Goal: Check status: Check status

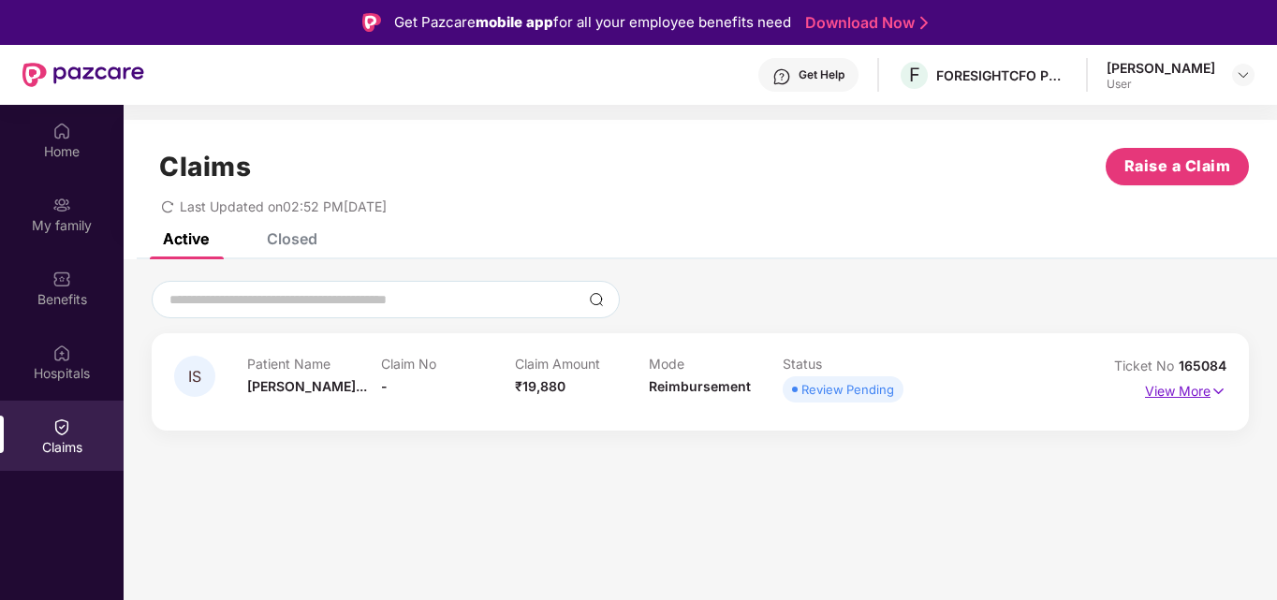
click at [1210, 391] on p "View More" at bounding box center [1185, 388] width 81 height 25
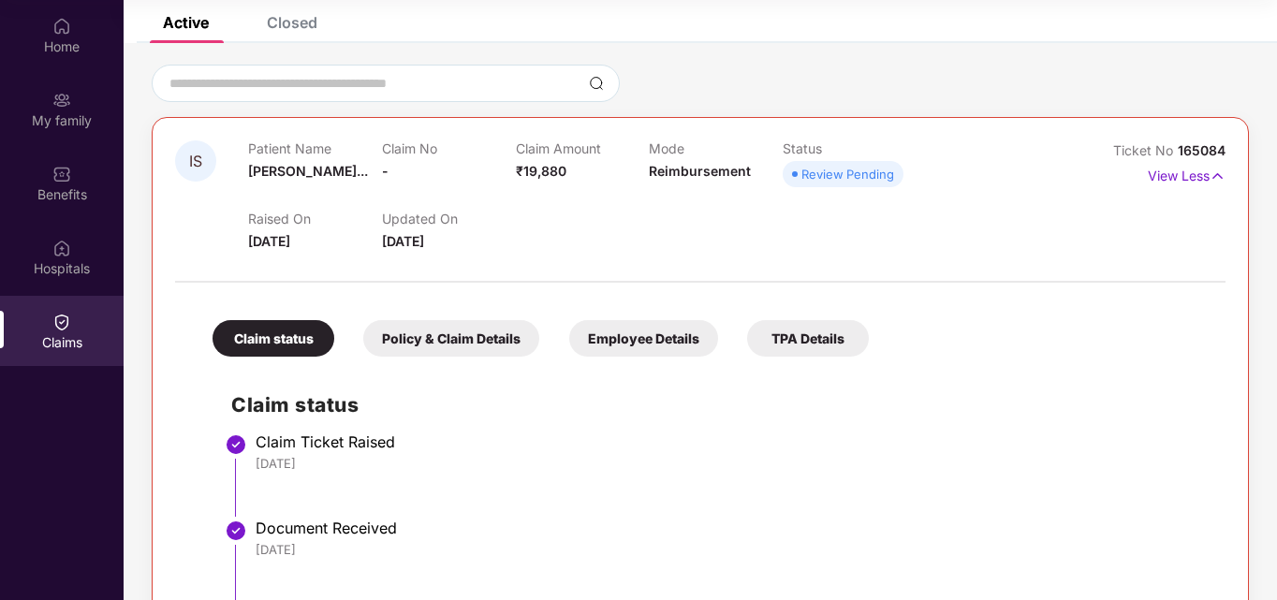
scroll to position [100, 0]
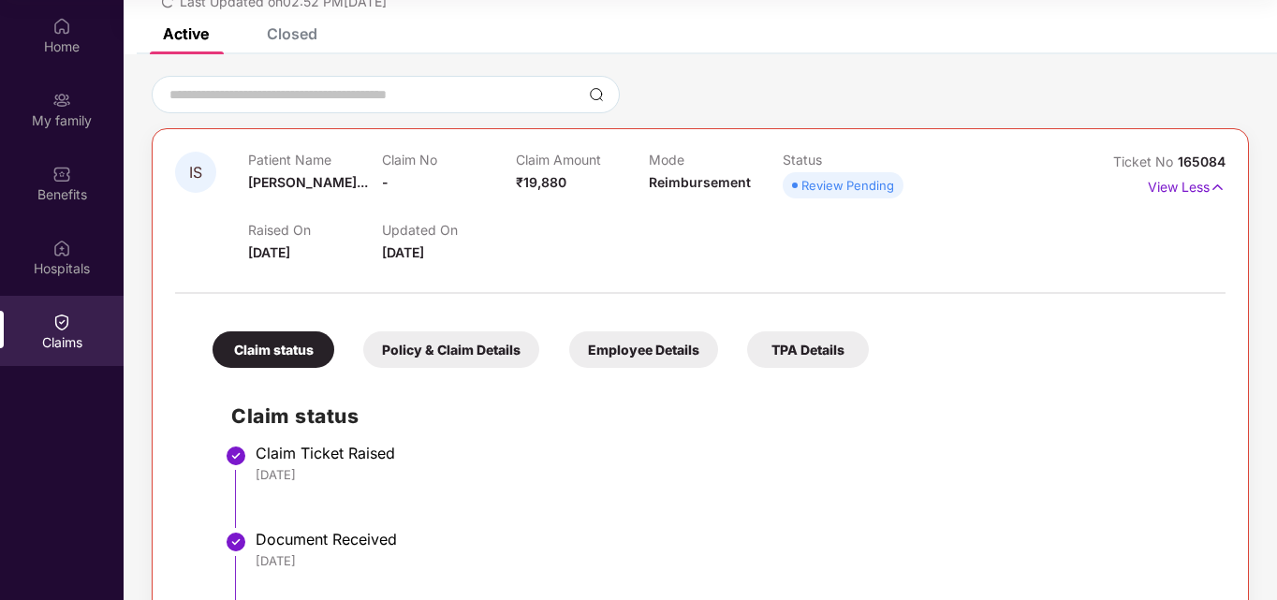
click at [465, 349] on div "Policy & Claim Details" at bounding box center [451, 350] width 176 height 37
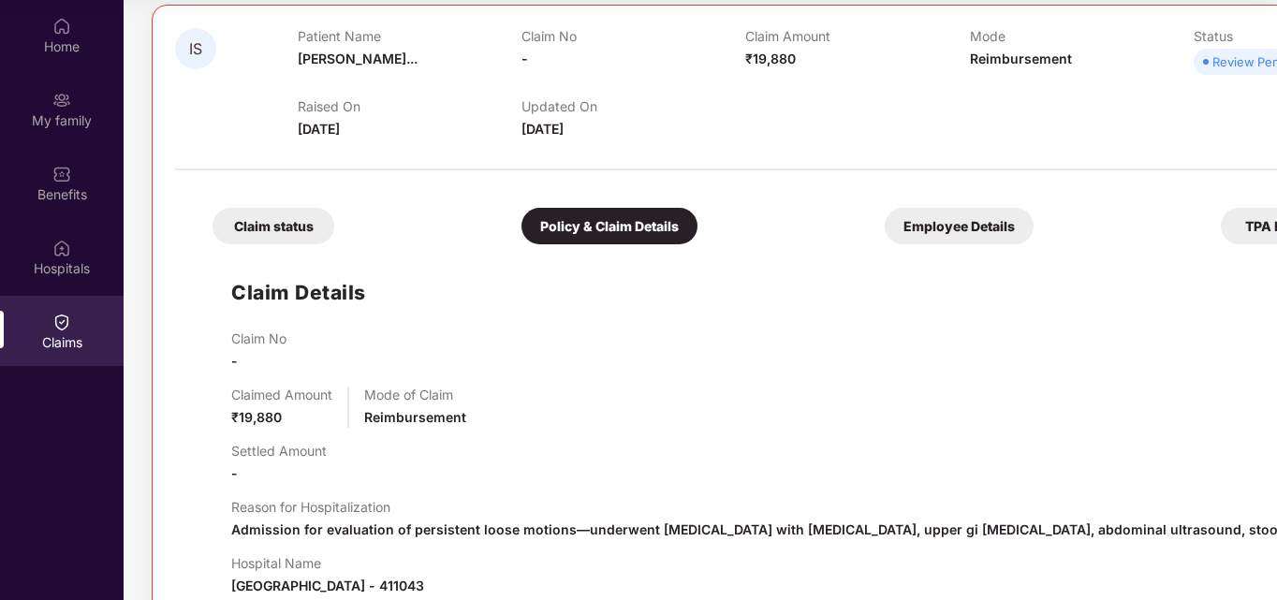
scroll to position [8, 0]
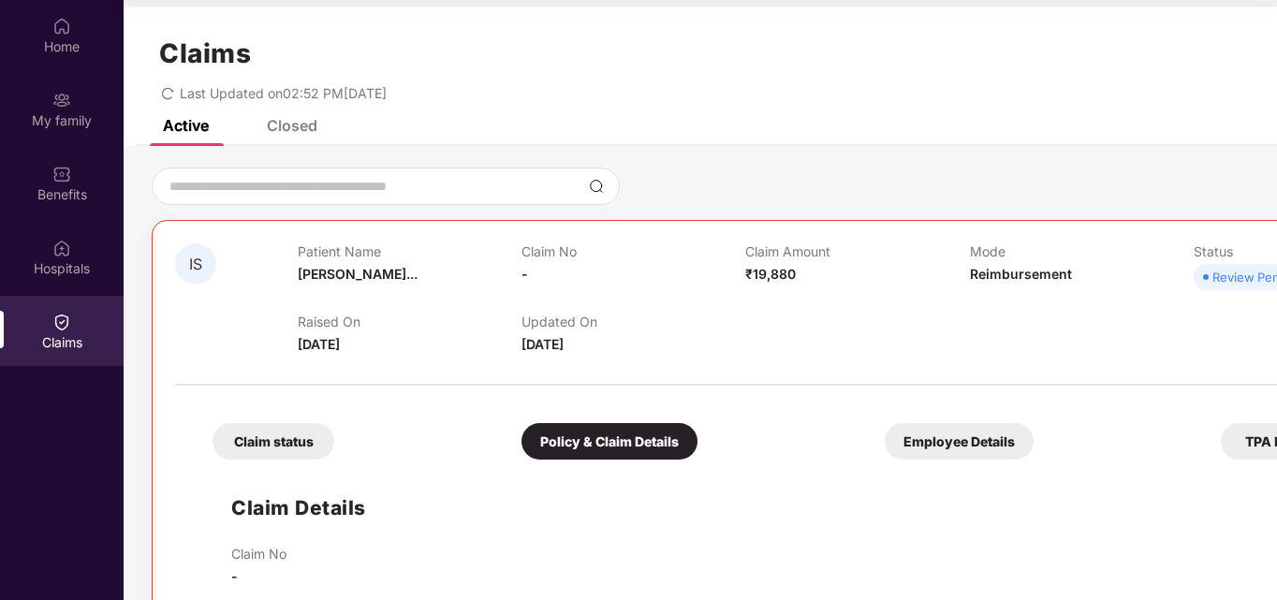
click at [893, 447] on div "Employee Details" at bounding box center [959, 441] width 149 height 37
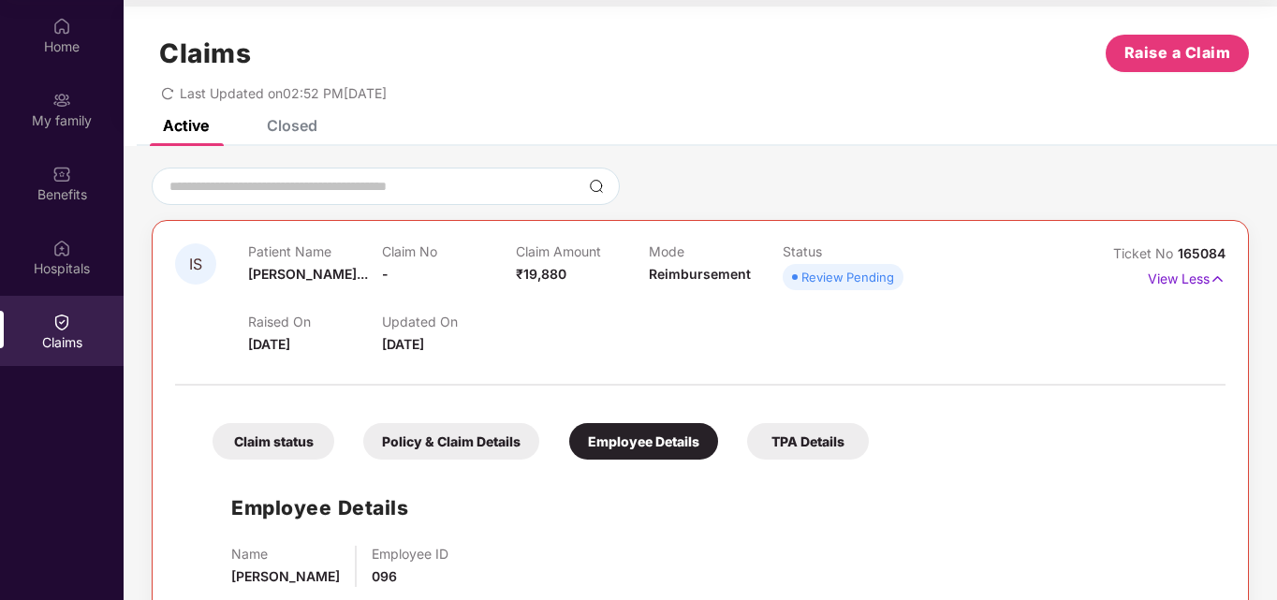
scroll to position [52, 0]
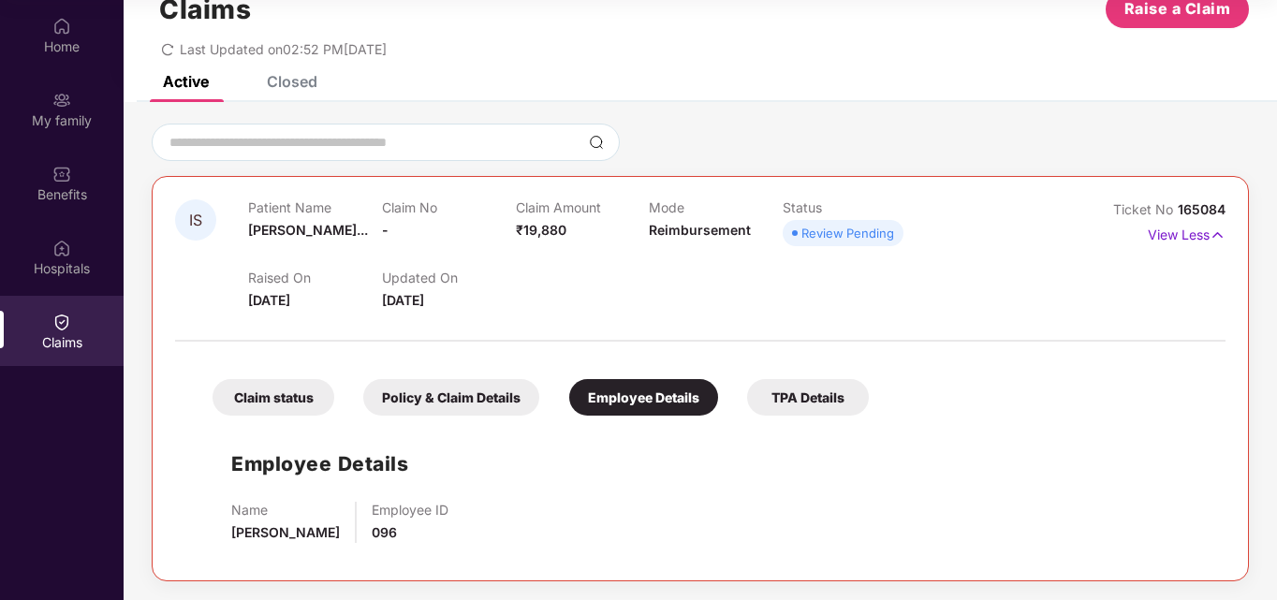
click at [791, 390] on div "TPA Details" at bounding box center [808, 397] width 122 height 37
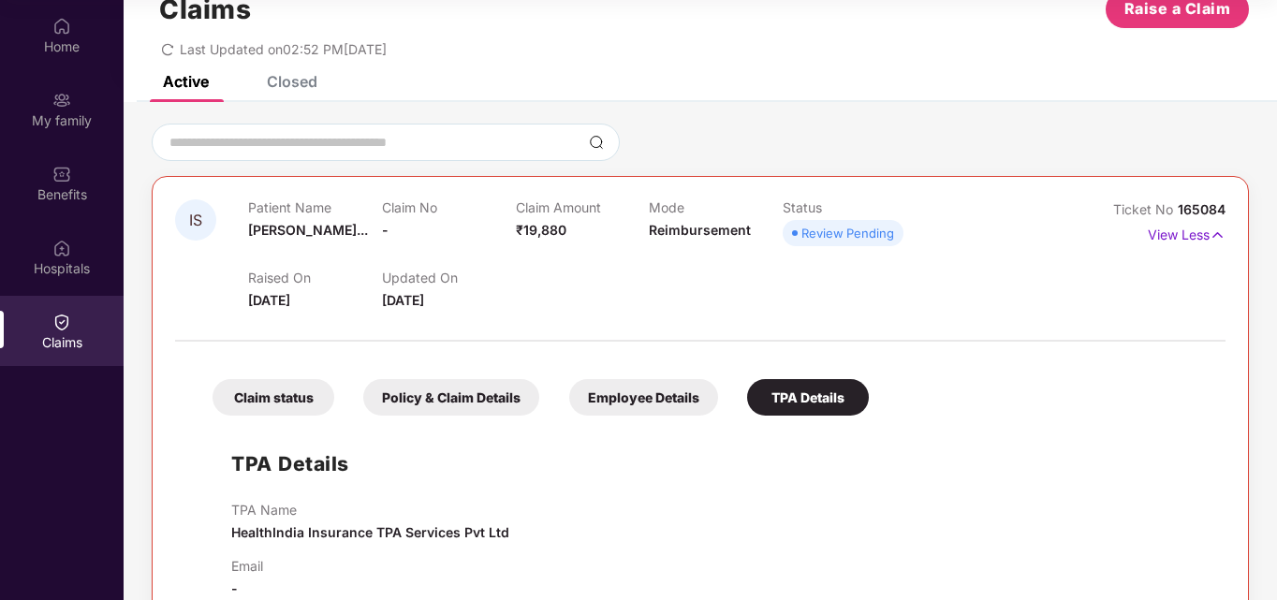
scroll to position [94, 0]
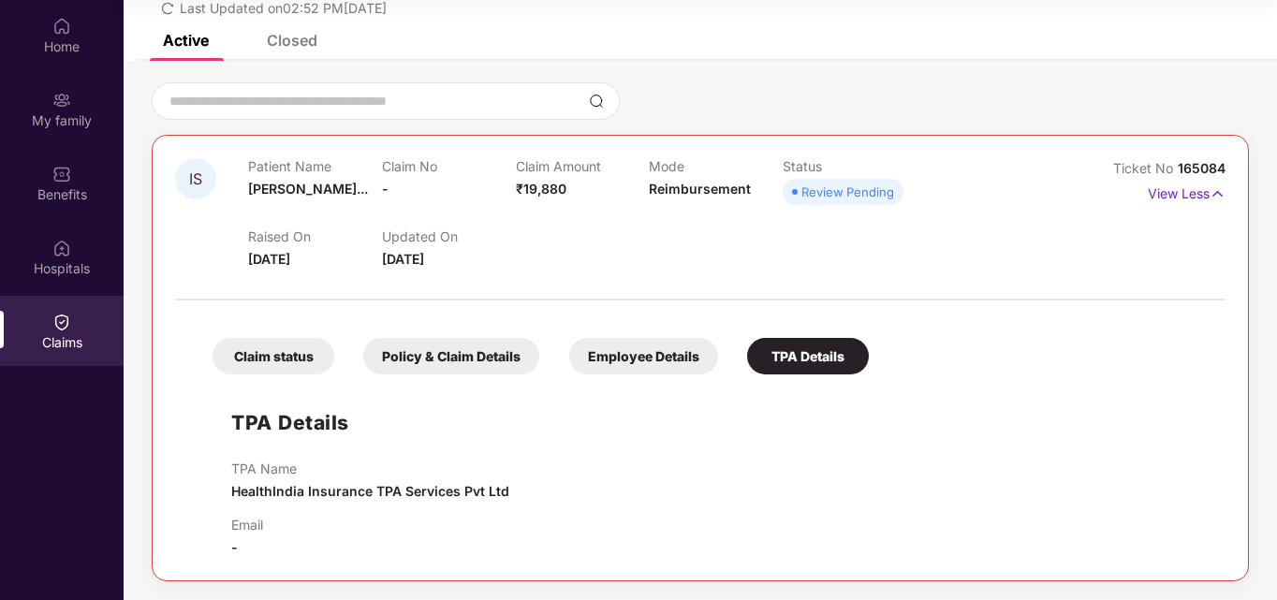
click at [426, 374] on div "Policy & Claim Details" at bounding box center [451, 356] width 176 height 37
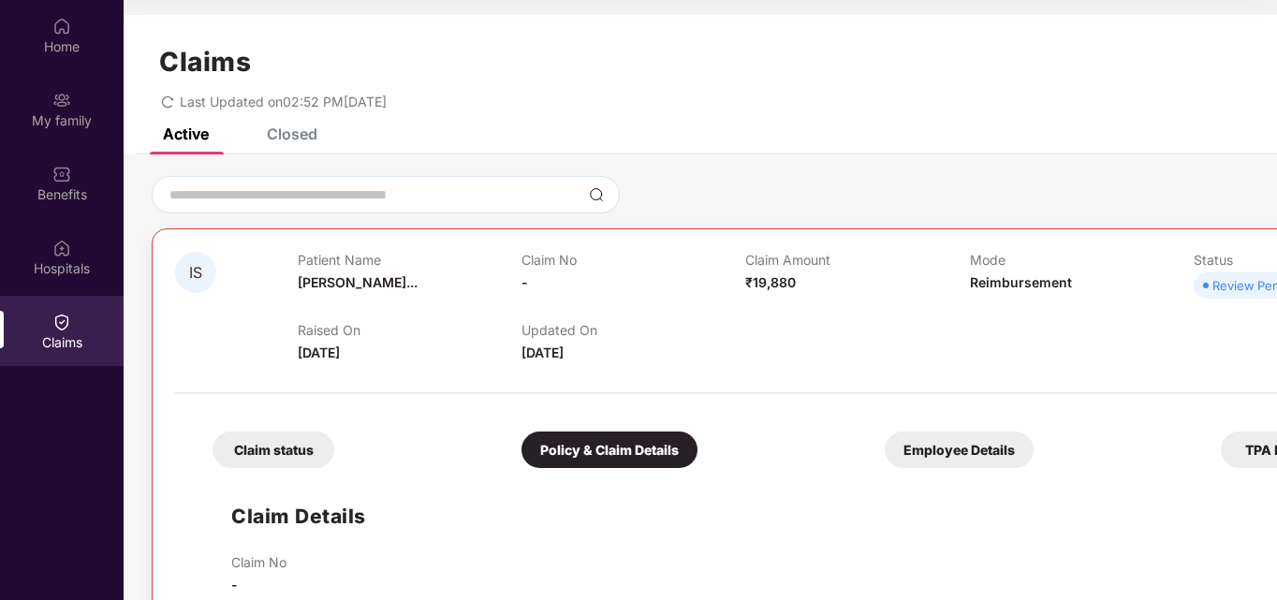
scroll to position [460, 0]
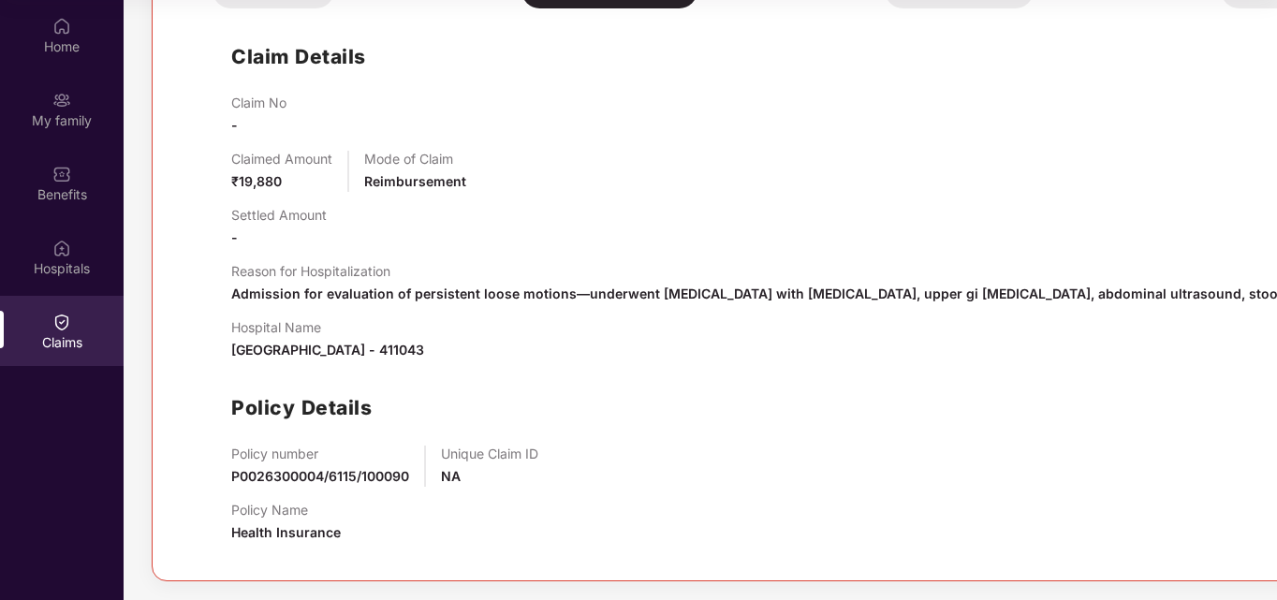
drag, startPoint x: 149, startPoint y: 422, endPoint x: 612, endPoint y: 289, distance: 482.3
click at [612, 289] on span "Admission for evaluation of persistent loose motions—underwent [MEDICAL_DATA] w…" at bounding box center [1074, 294] width 1686 height 16
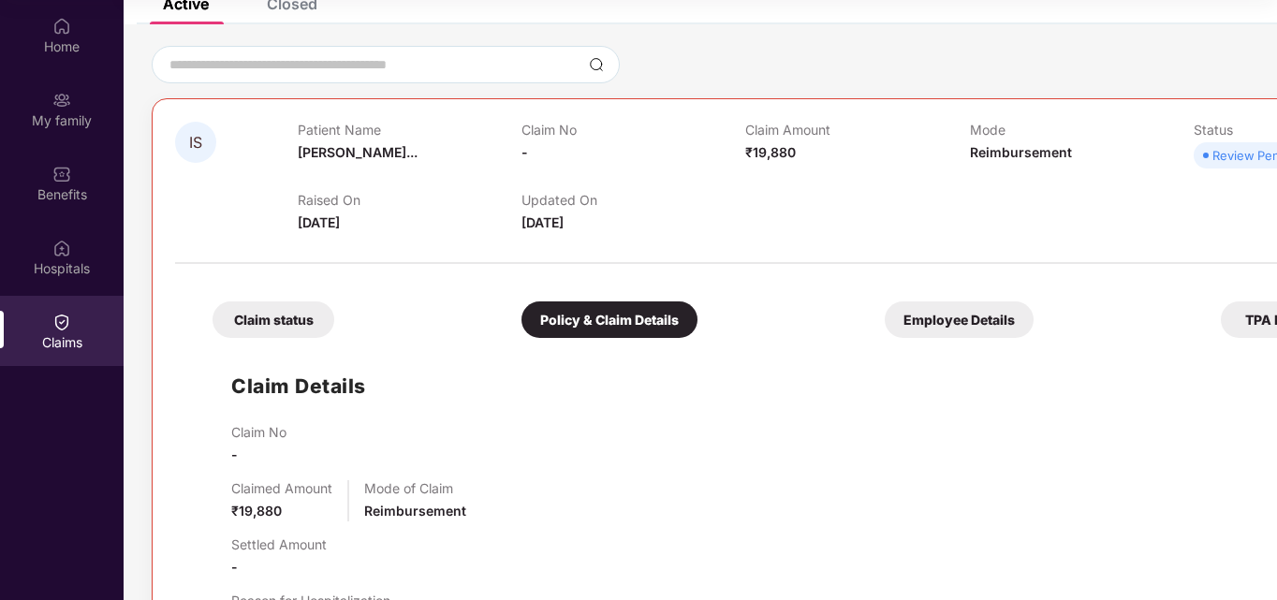
scroll to position [131, 0]
click at [273, 313] on div "Claim status" at bounding box center [274, 319] width 122 height 37
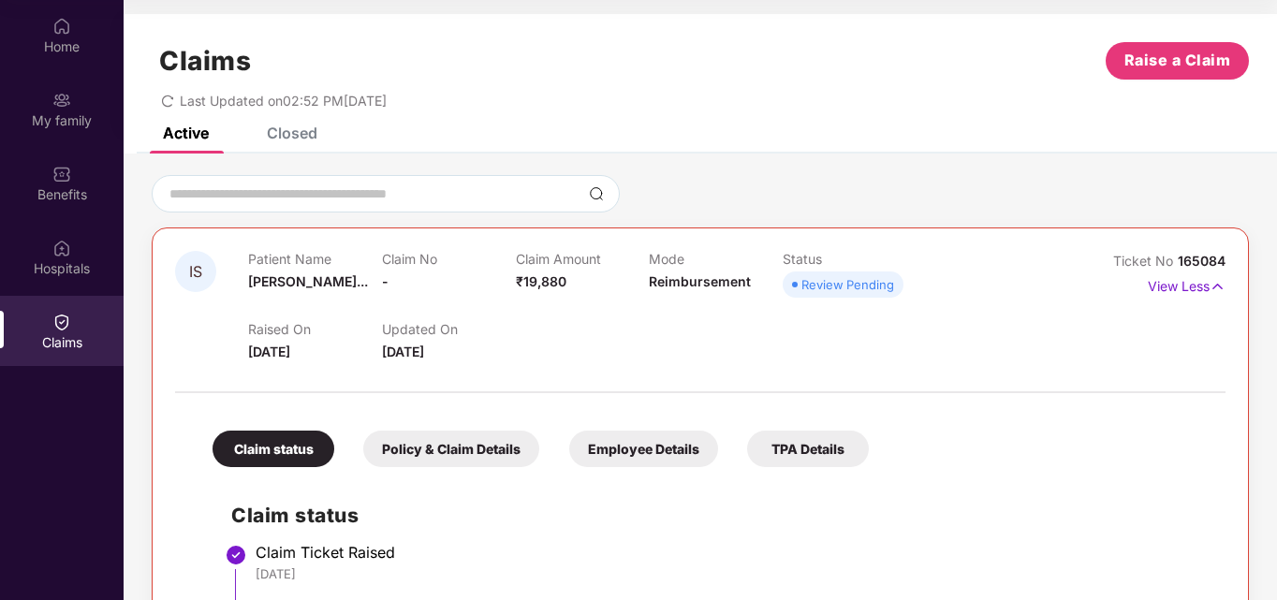
scroll to position [0, 0]
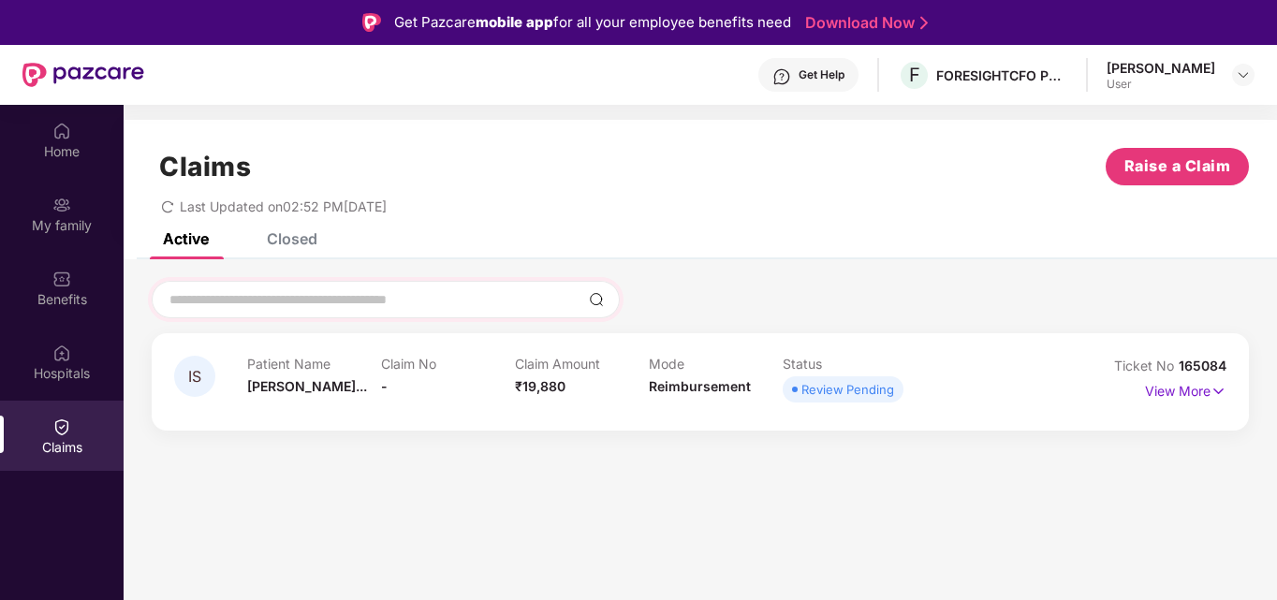
scroll to position [105, 0]
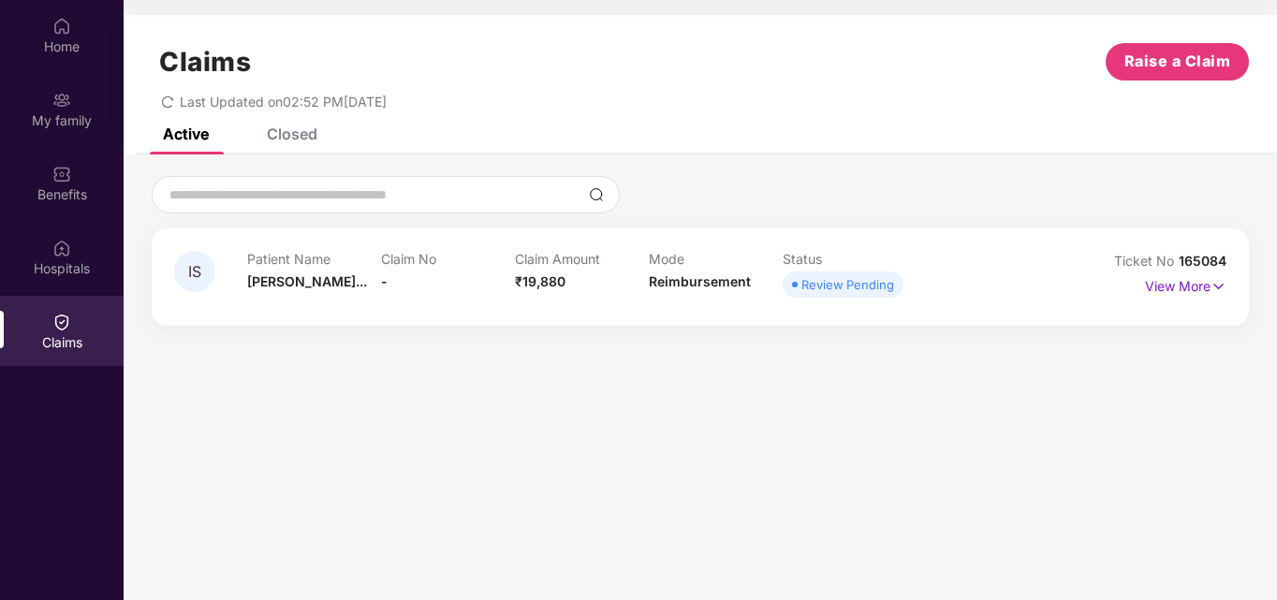
click at [302, 127] on div "Claims Raise a Claim Last Updated on 02:52 PM[DATE]" at bounding box center [701, 71] width 1154 height 113
click at [299, 140] on div "Closed" at bounding box center [292, 134] width 51 height 19
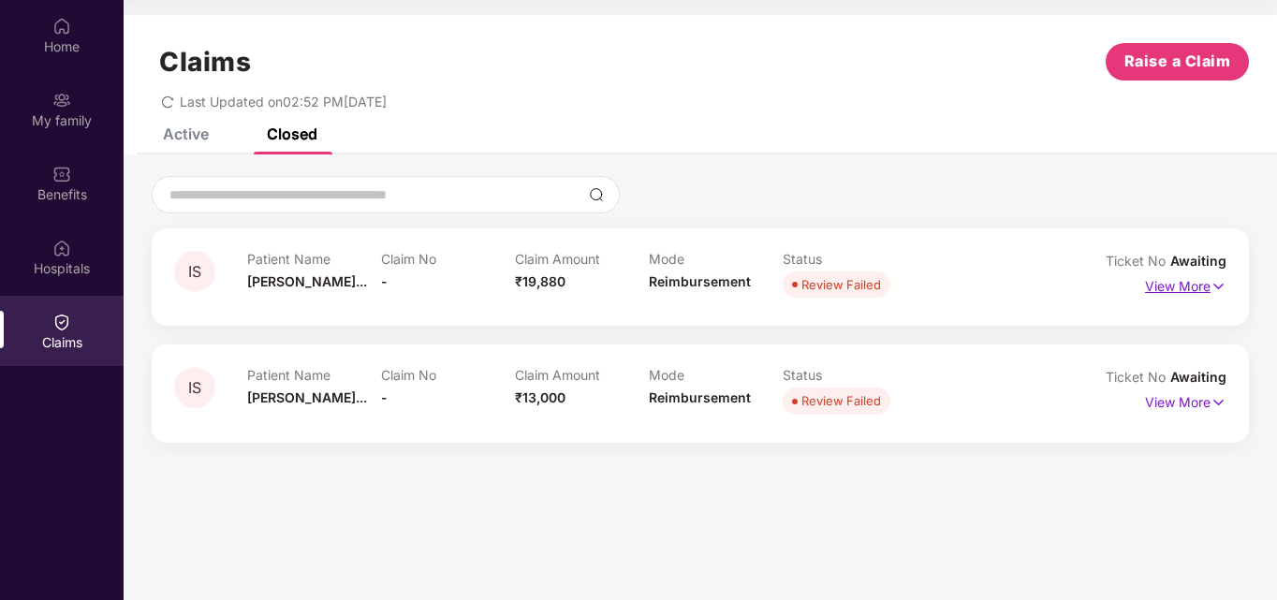
click at [1192, 294] on p "View More" at bounding box center [1185, 284] width 81 height 25
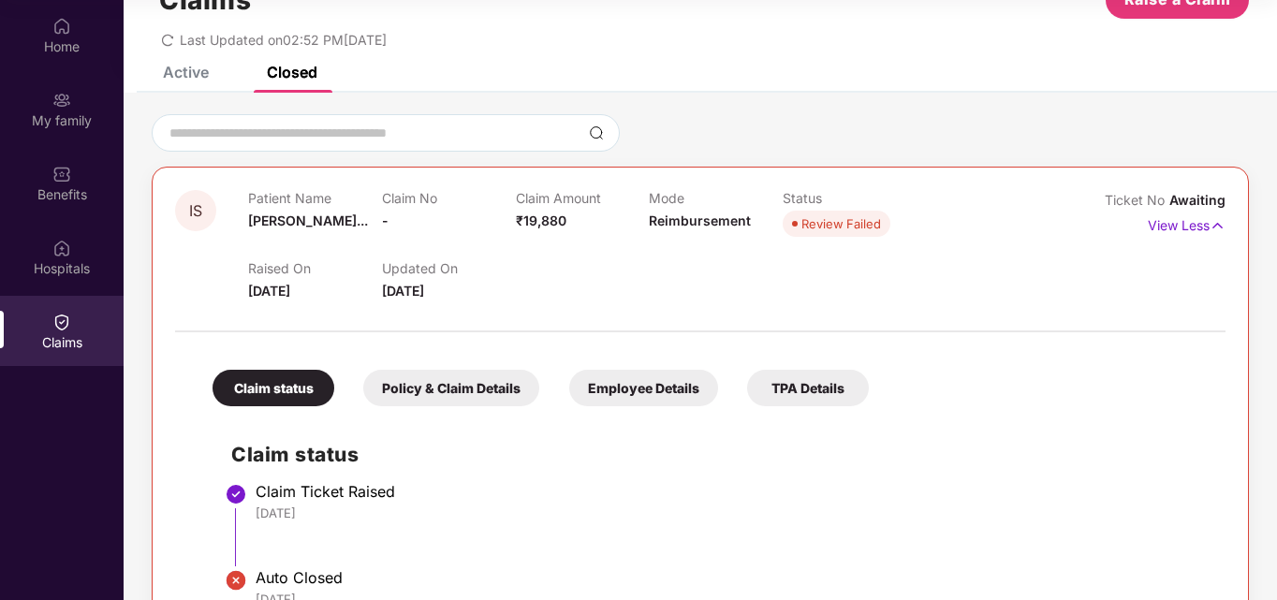
scroll to position [0, 0]
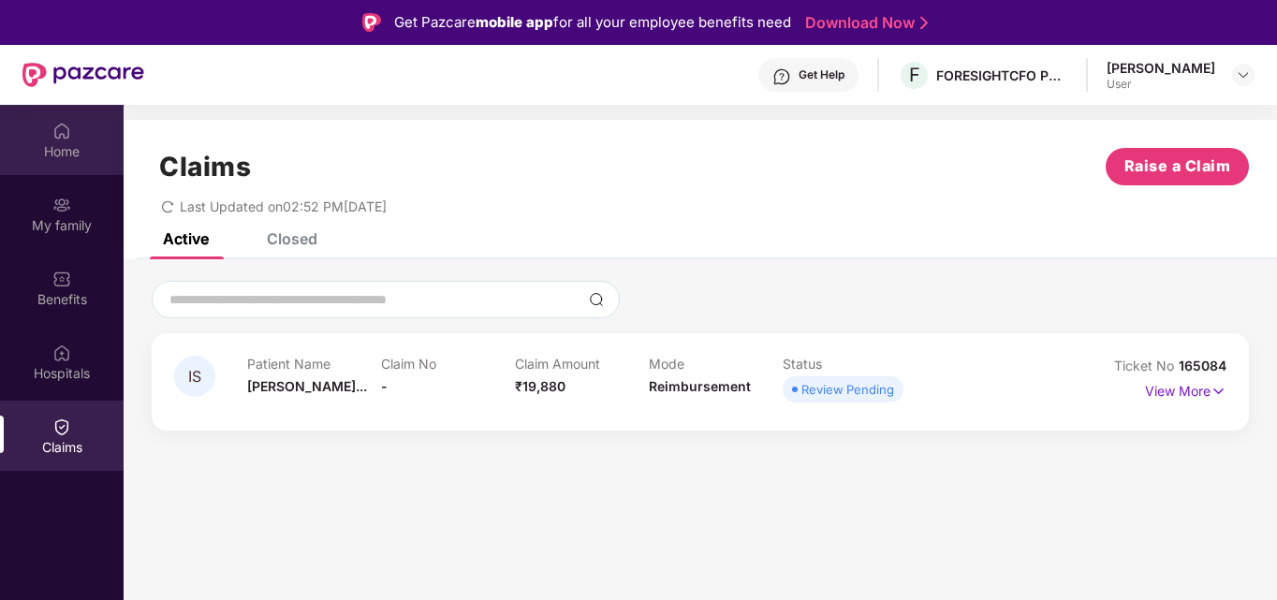
click at [63, 136] on img at bounding box center [61, 131] width 19 height 19
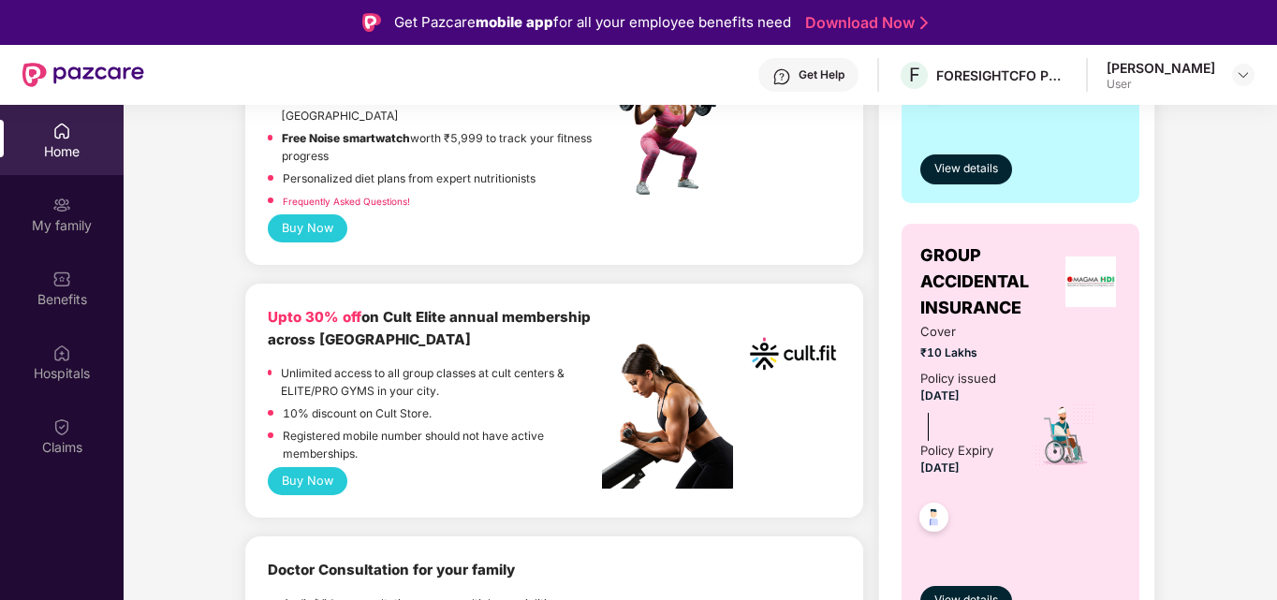
scroll to position [1675, 0]
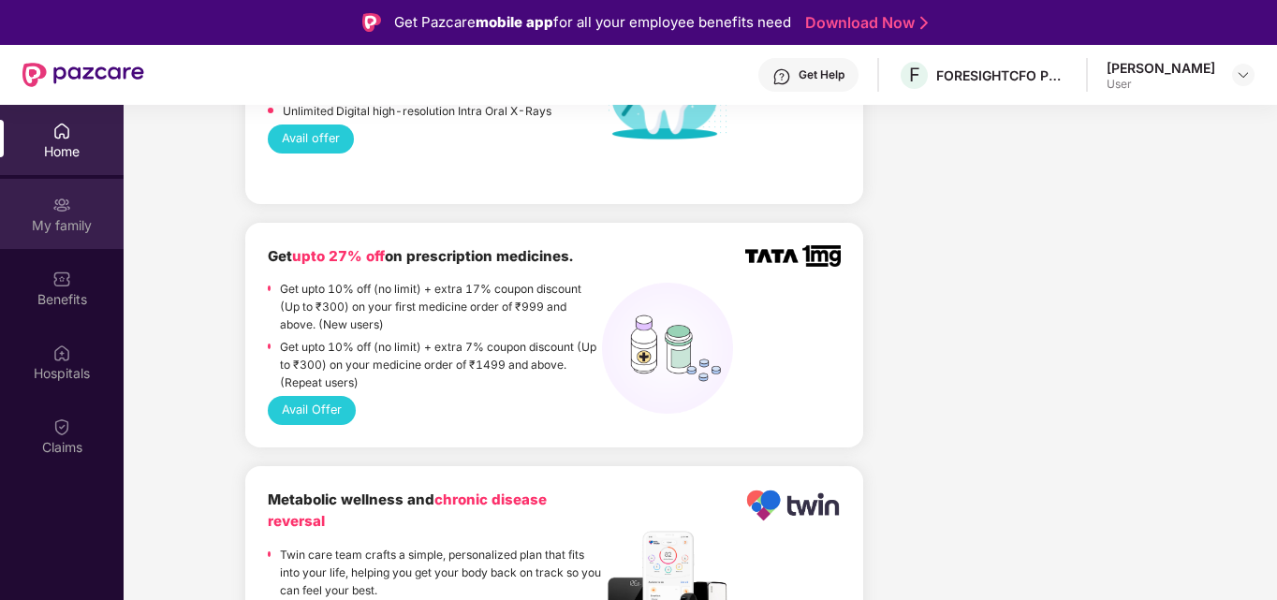
click at [41, 227] on div "My family" at bounding box center [62, 225] width 124 height 19
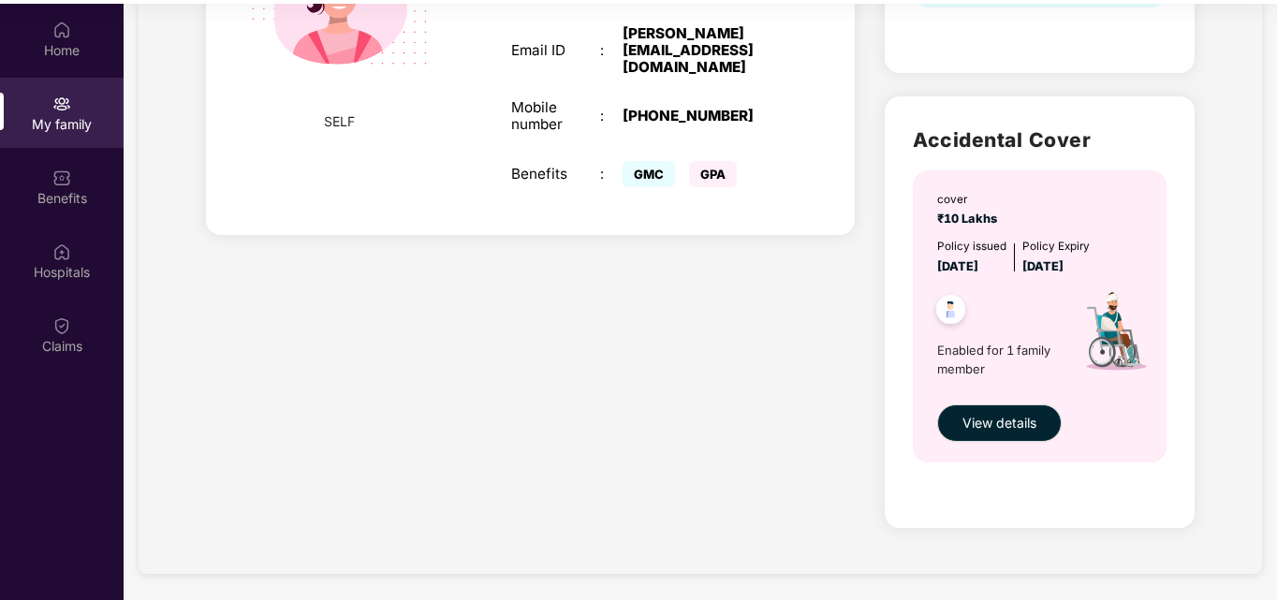
scroll to position [102, 0]
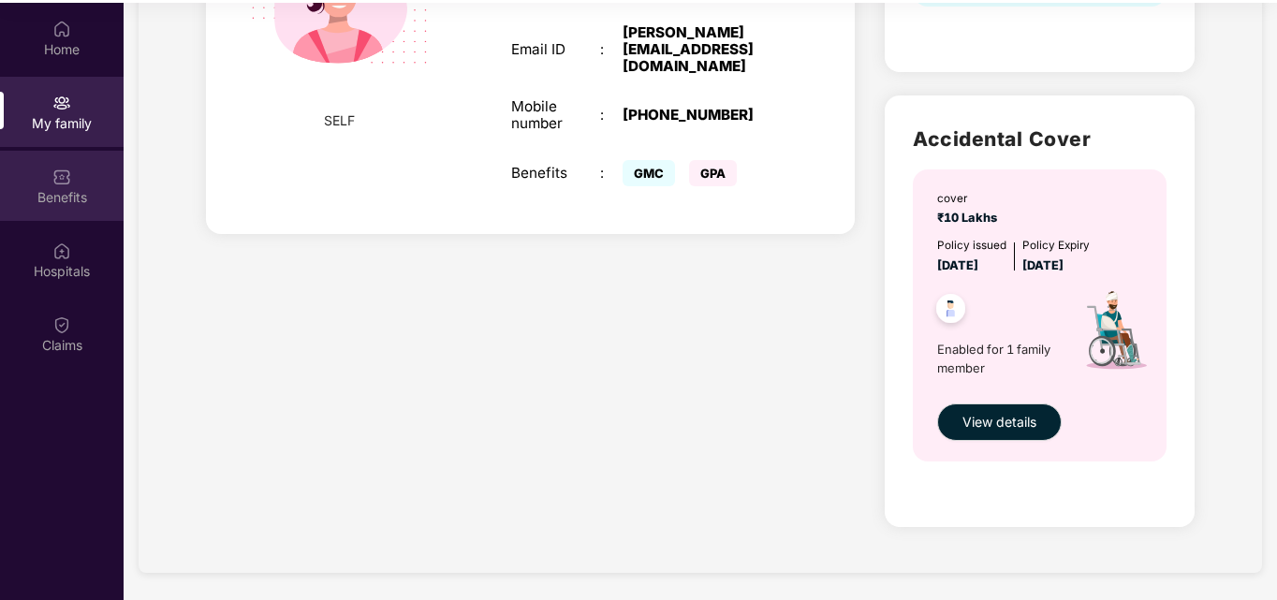
click at [59, 203] on div "Benefits" at bounding box center [62, 197] width 124 height 19
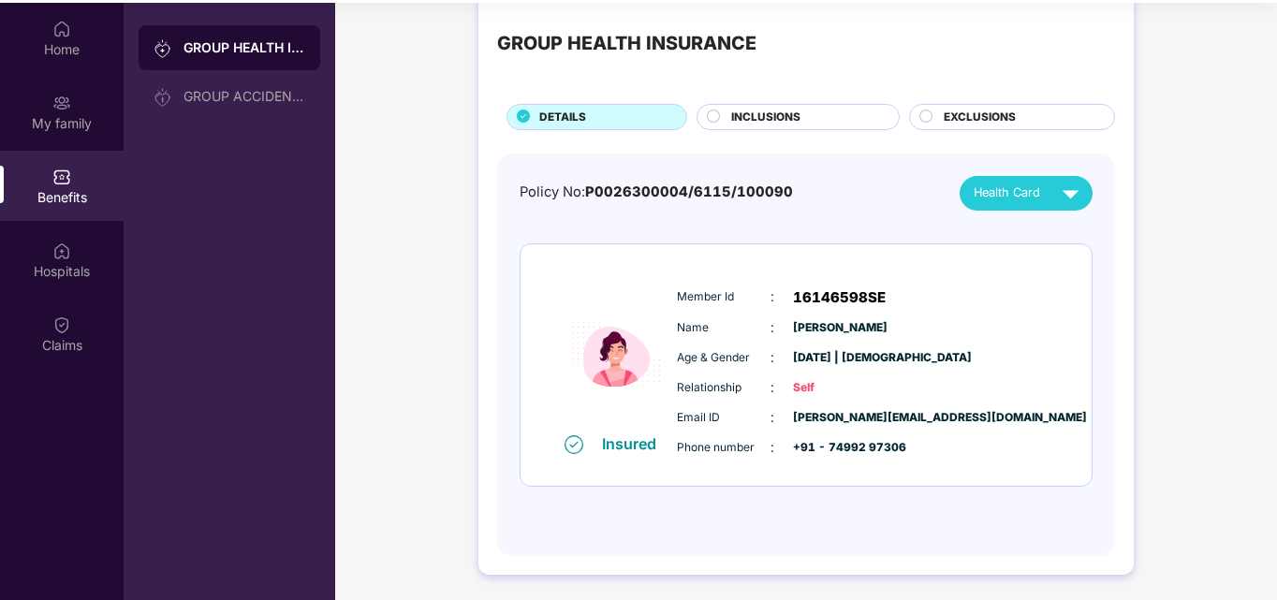
scroll to position [105, 0]
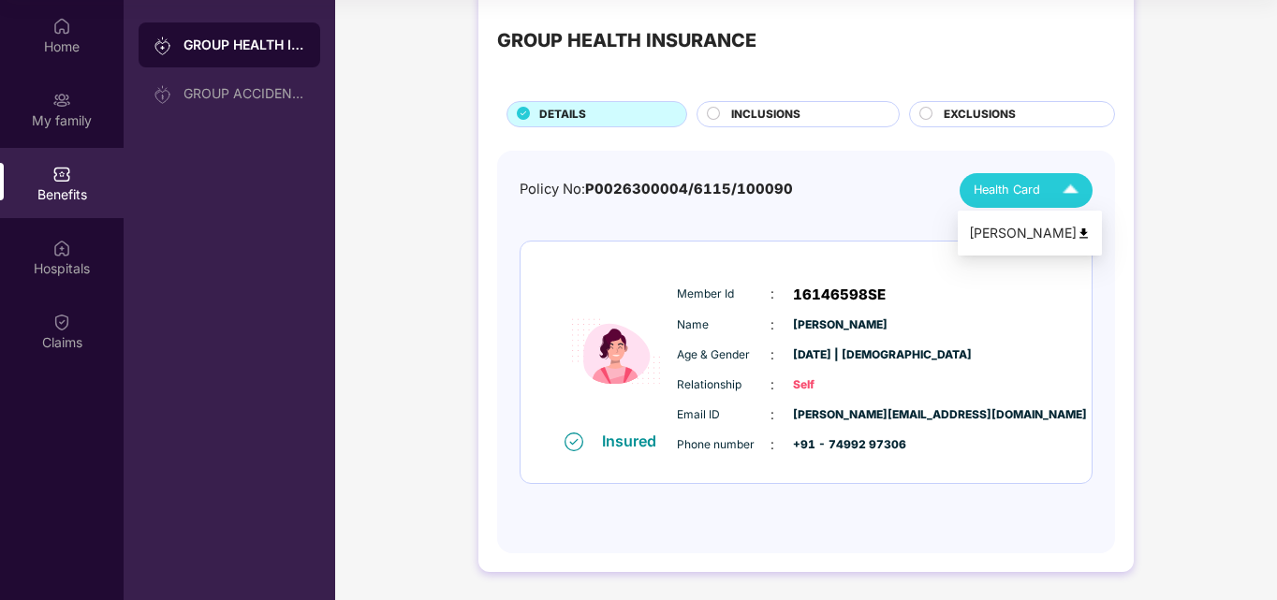
click at [1061, 231] on div "[PERSON_NAME]" at bounding box center [1030, 233] width 122 height 21
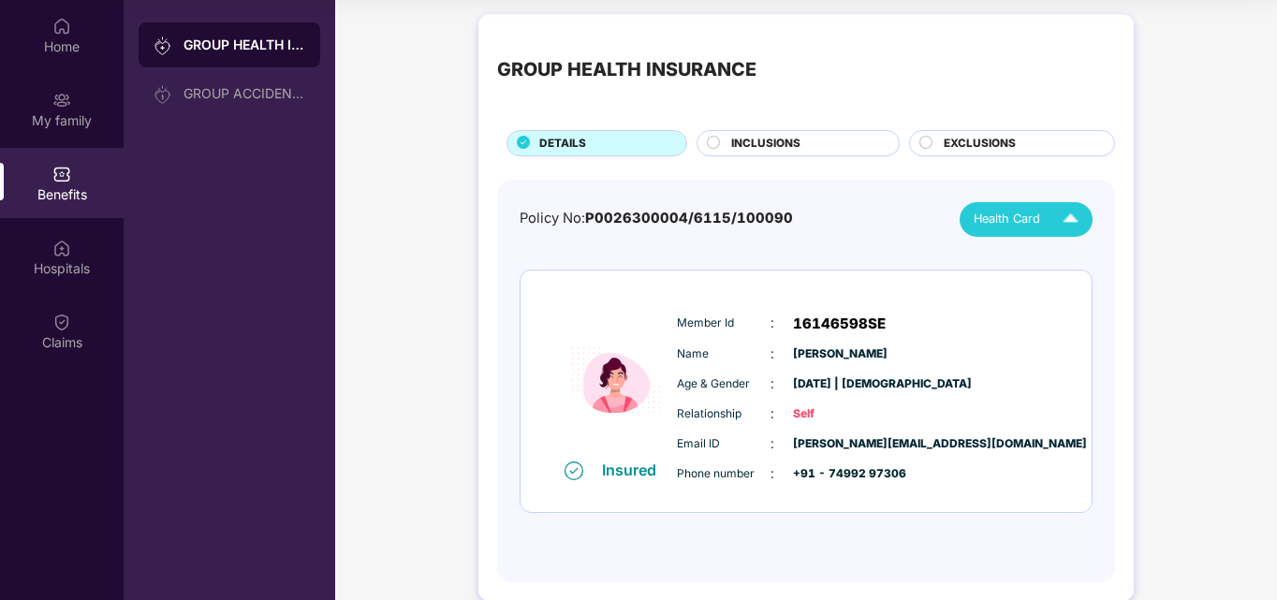
click at [804, 143] on div "INCLUSIONS" at bounding box center [806, 145] width 168 height 21
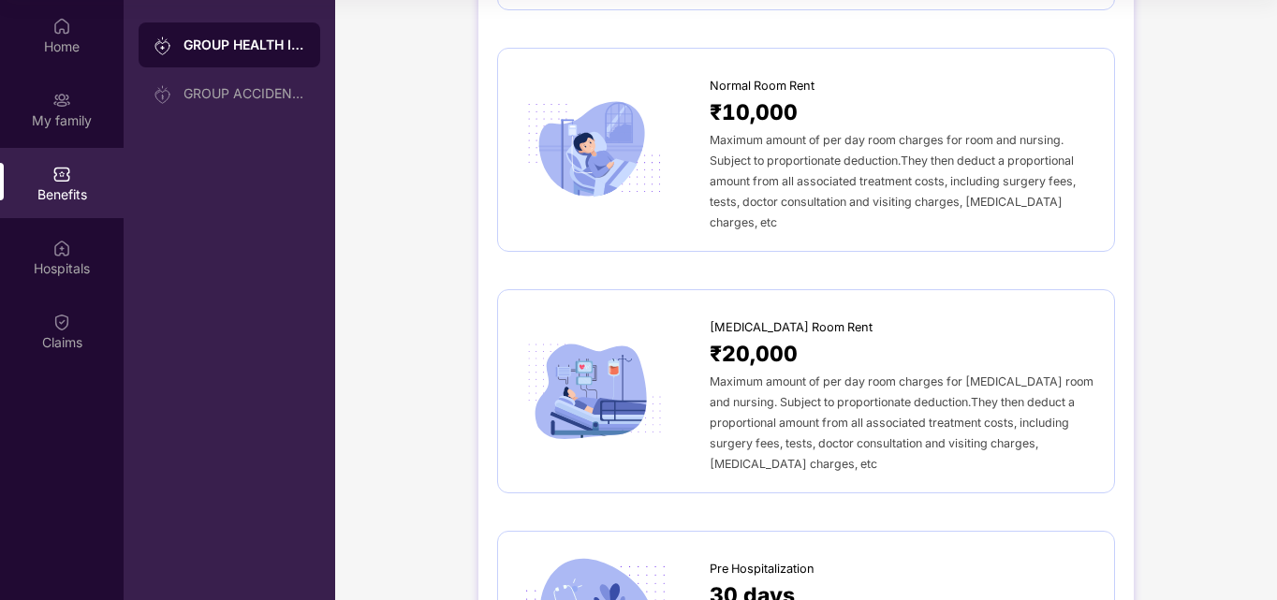
scroll to position [0, 0]
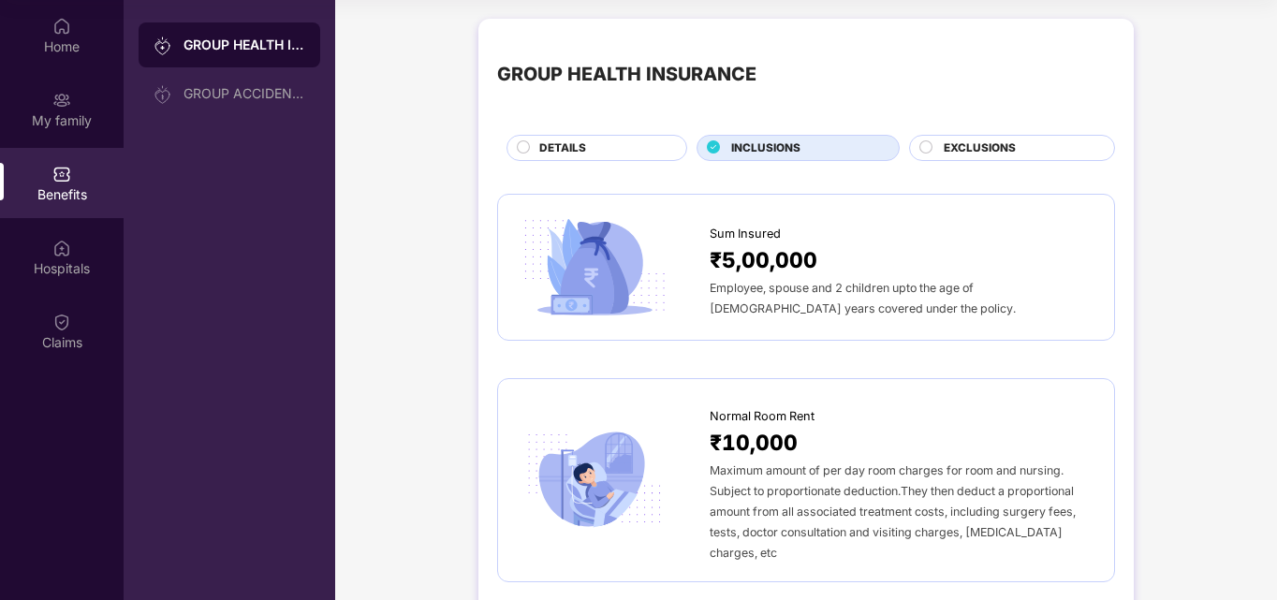
click at [952, 147] on span "EXCLUSIONS" at bounding box center [980, 149] width 72 height 18
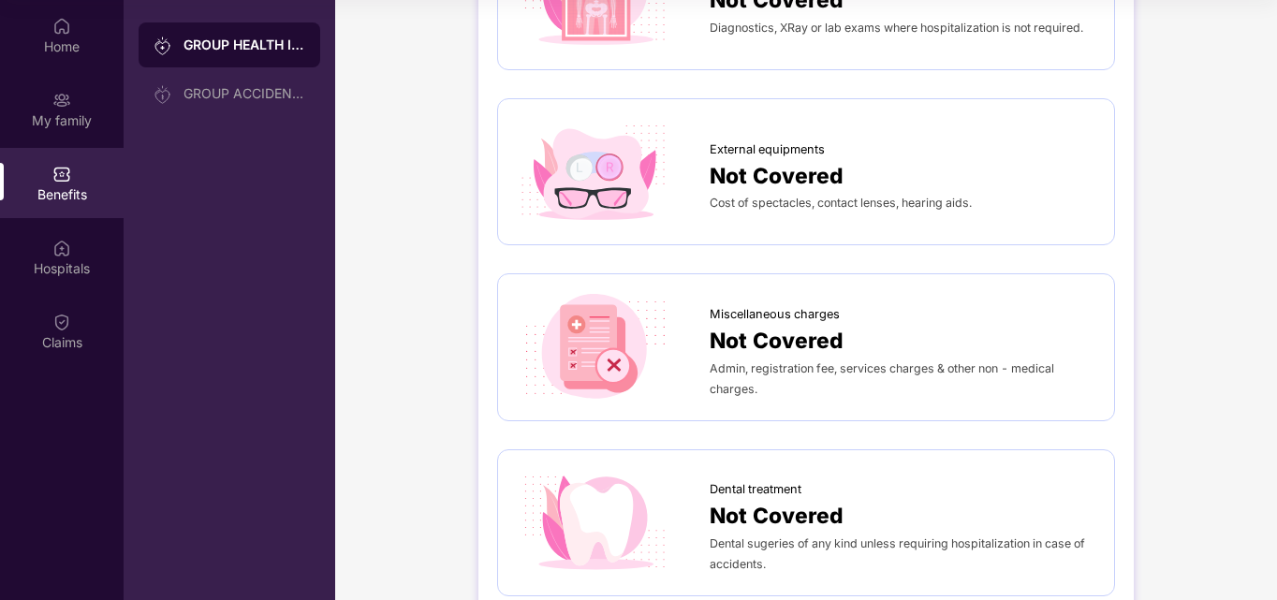
scroll to position [284, 0]
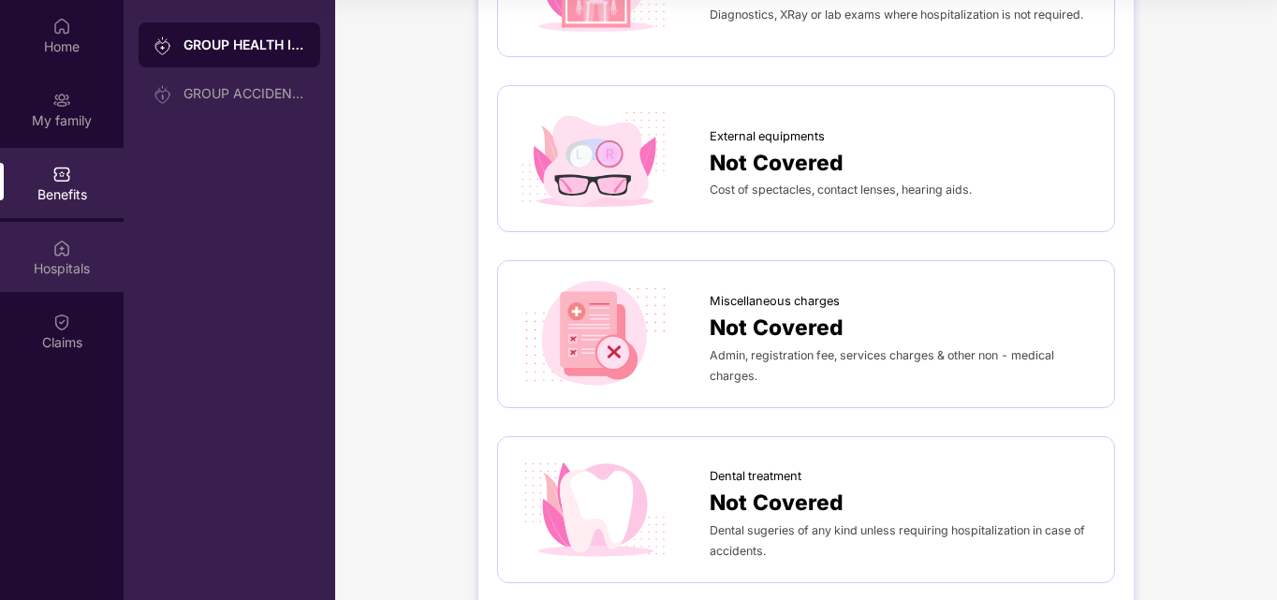
click at [56, 269] on div "Hospitals" at bounding box center [62, 268] width 124 height 19
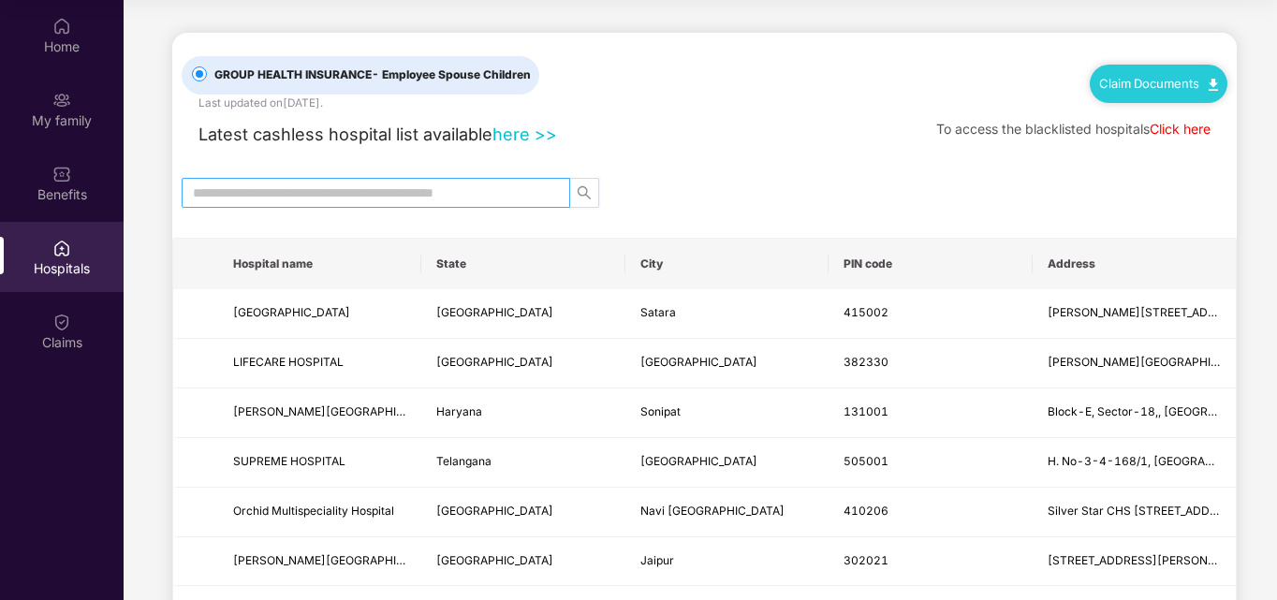
click at [294, 200] on input "text" at bounding box center [368, 193] width 351 height 21
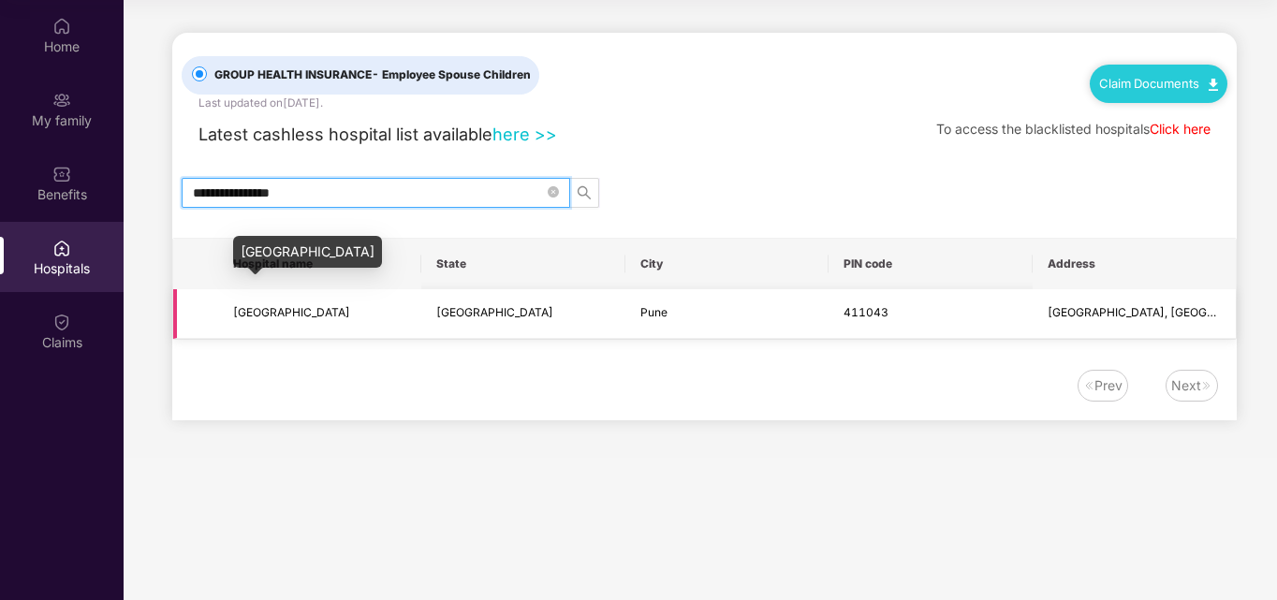
type input "**********"
click at [346, 312] on span "[GEOGRAPHIC_DATA]" at bounding box center [291, 312] width 117 height 14
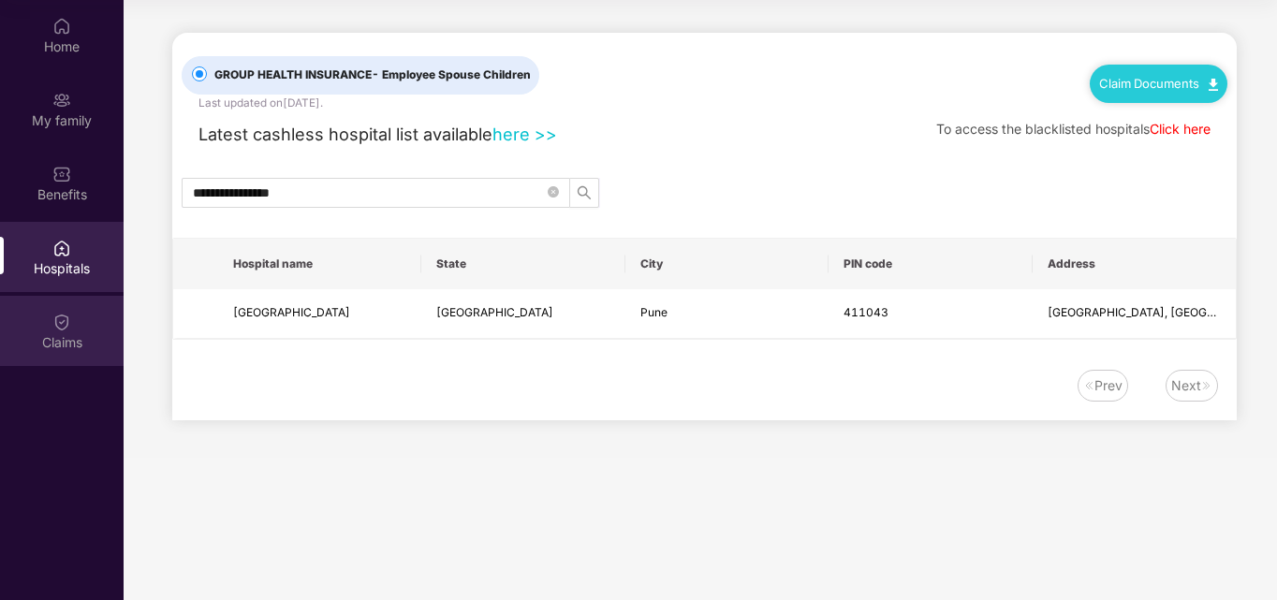
click at [69, 335] on div "Claims" at bounding box center [62, 342] width 124 height 19
